Goal: Transaction & Acquisition: Purchase product/service

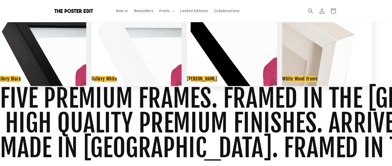
scroll to position [0, 100]
click at [353, 61] on img at bounding box center [327, 41] width 90 height 90
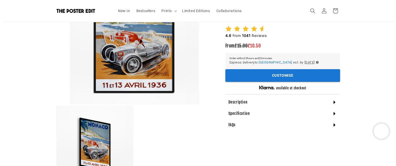
scroll to position [102, 0]
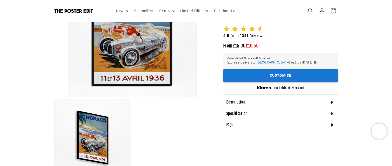
click at [279, 71] on button "Customise" at bounding box center [280, 75] width 115 height 13
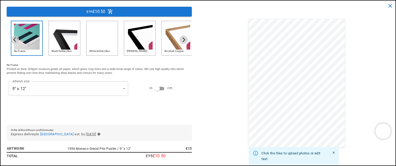
scroll to position [0, 100]
click at [181, 38] on icon "Next slide" at bounding box center [183, 39] width 5 height 5
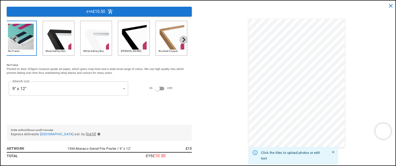
click at [181, 38] on icon "Next slide" at bounding box center [183, 39] width 5 height 5
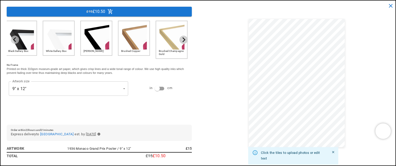
click at [181, 38] on icon "Next slide" at bounding box center [183, 39] width 5 height 5
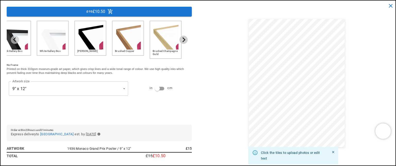
click at [181, 38] on icon "Next slide" at bounding box center [183, 39] width 5 height 5
click at [52, 40] on img "3 of 6" at bounding box center [53, 37] width 26 height 26
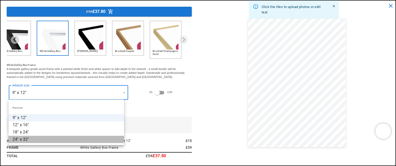
click at [21, 139] on li "24" x 32"" at bounding box center [65, 138] width 115 height 7
type input "*********"
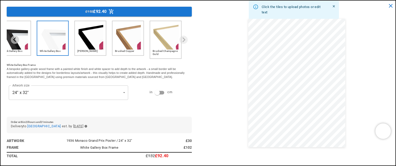
scroll to position [0, 0]
